Goal: Navigation & Orientation: Find specific page/section

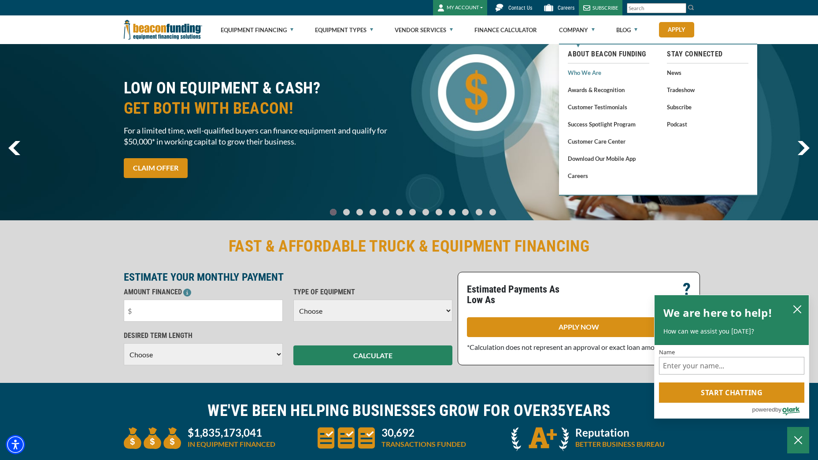
click at [582, 71] on link "Who We Are" at bounding box center [609, 72] width 82 height 11
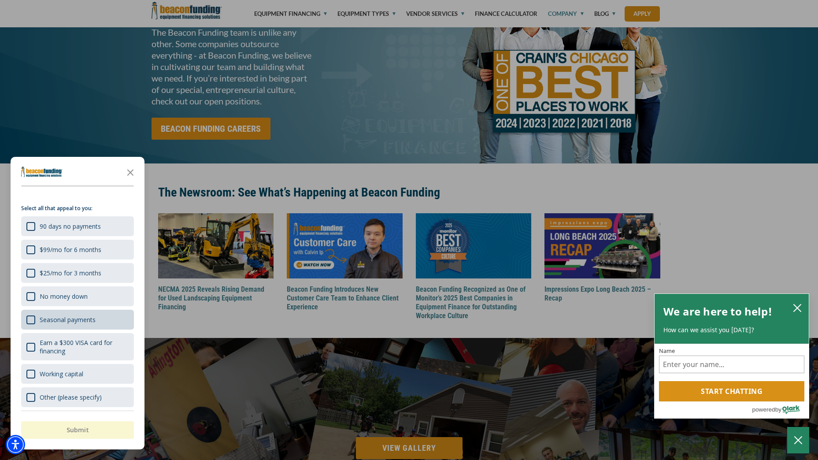
scroll to position [11, 0]
click at [129, 171] on polygon "Close the survey" at bounding box center [130, 172] width 7 height 7
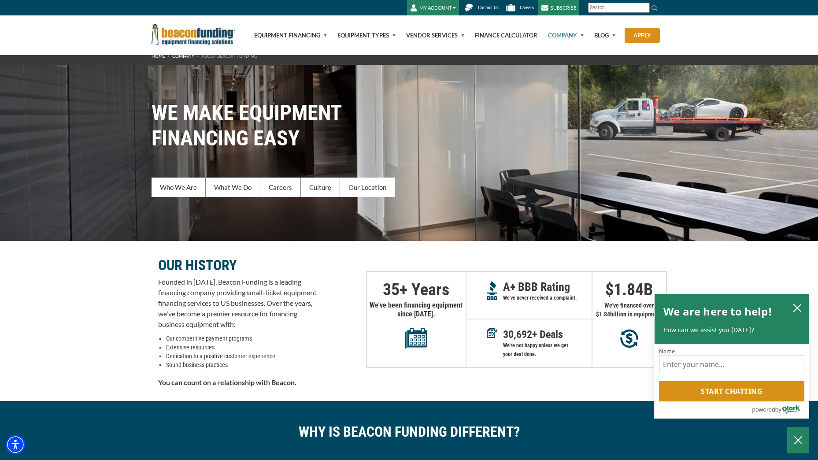
scroll to position [0, 0]
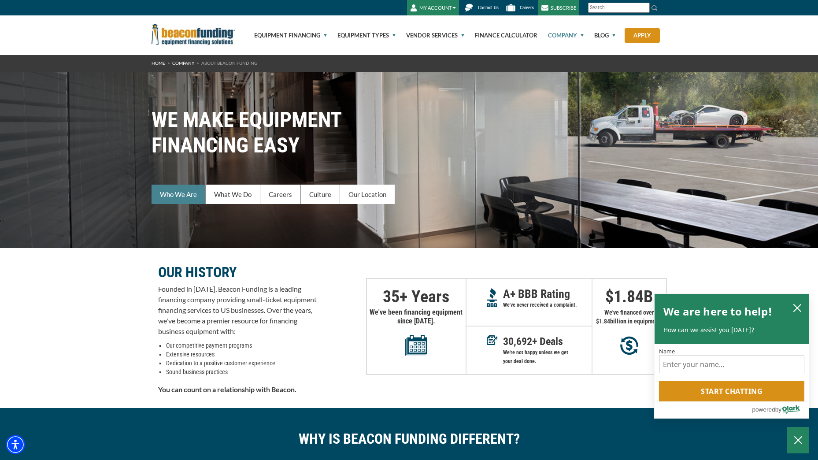
click at [191, 192] on link "Who We Are" at bounding box center [179, 194] width 54 height 19
click at [331, 192] on link "Culture" at bounding box center [320, 194] width 39 height 19
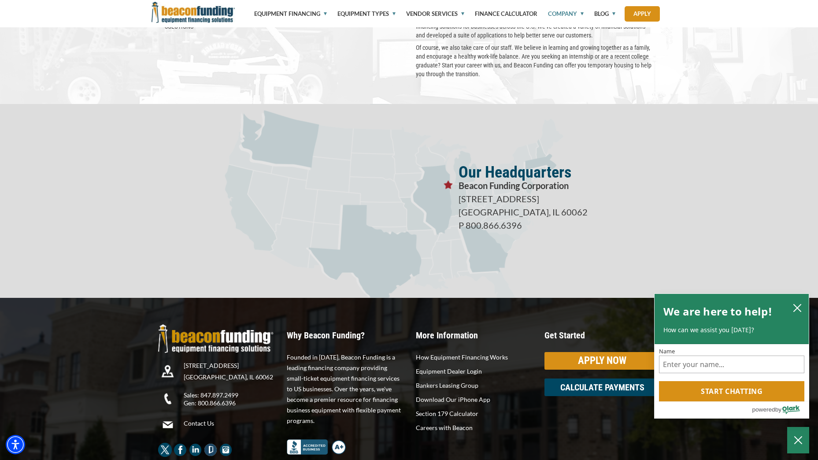
scroll to position [1500, 0]
